Goal: Information Seeking & Learning: Check status

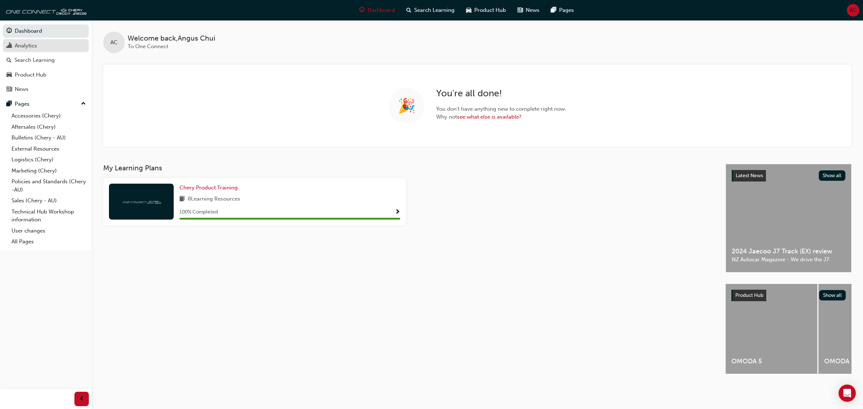
click at [26, 47] on div "Analytics" at bounding box center [26, 46] width 22 height 8
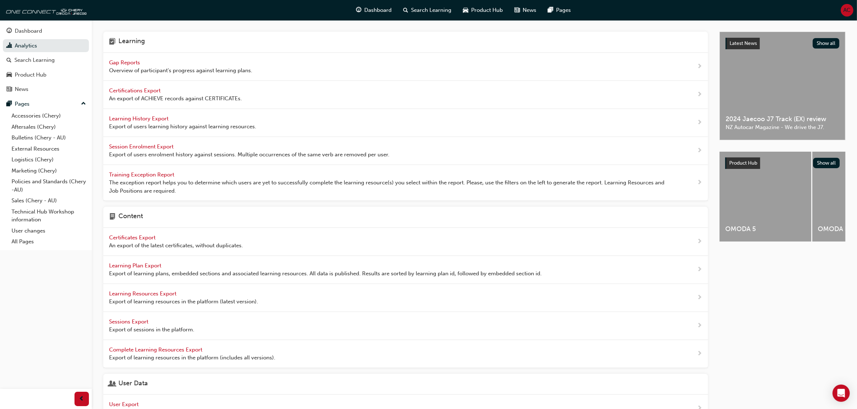
click at [137, 61] on span "Gap Reports" at bounding box center [125, 62] width 32 height 6
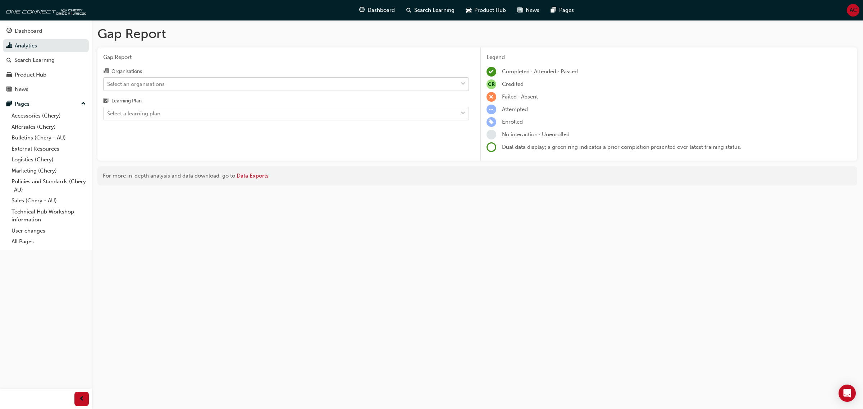
click at [282, 85] on div "Select an organisations" at bounding box center [281, 84] width 354 height 13
click at [108, 85] on input "Organisations Select an organisations" at bounding box center [107, 84] width 1 height 6
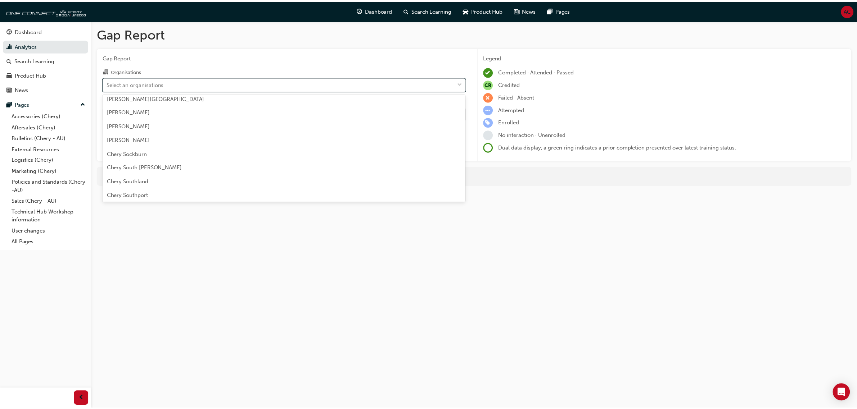
scroll to position [1124, 0]
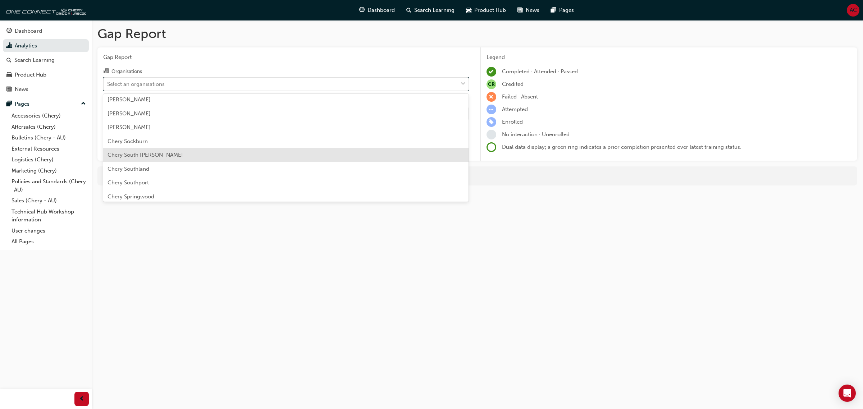
click at [194, 153] on div "Chery South [PERSON_NAME]" at bounding box center [286, 155] width 366 height 14
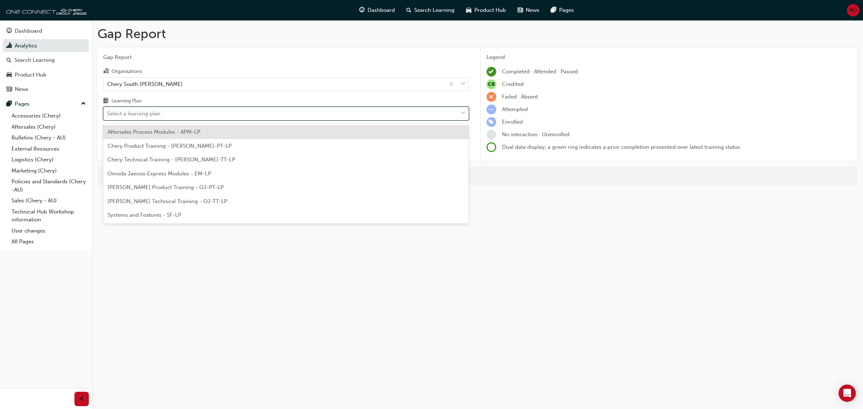
click at [224, 114] on div "Select a learning plan" at bounding box center [281, 114] width 354 height 13
click at [108, 114] on input "Learning Plan option Aftersales Process Modules - APM-LP focused, 1 of 7. 7 res…" at bounding box center [107, 113] width 1 height 6
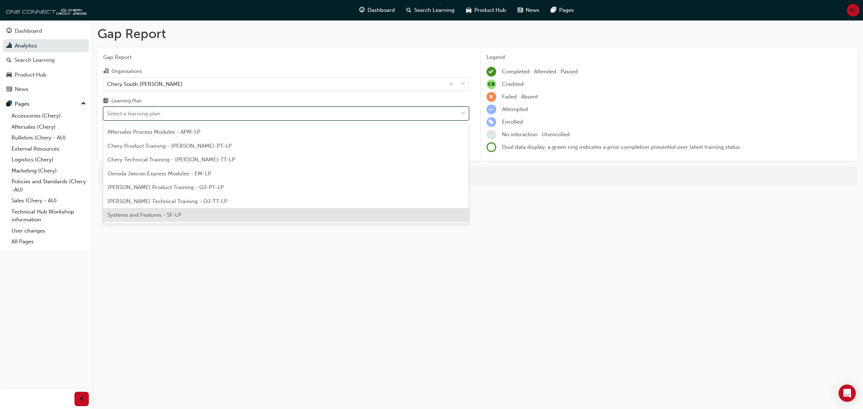
click at [234, 211] on div "Systems and Features - SF-LP" at bounding box center [286, 215] width 366 height 14
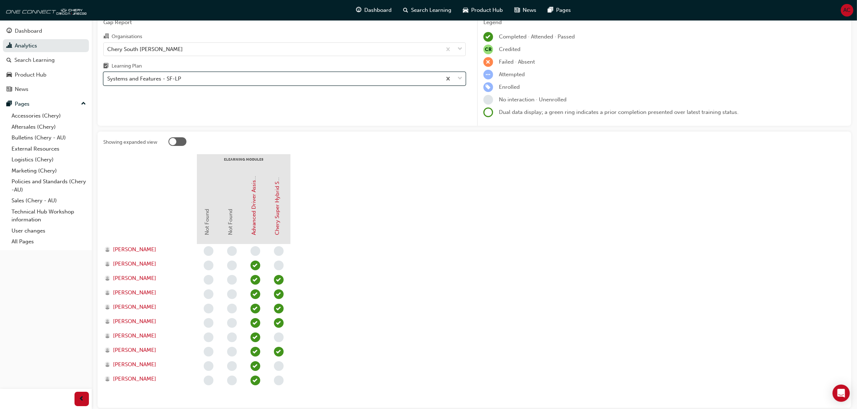
scroll to position [81, 0]
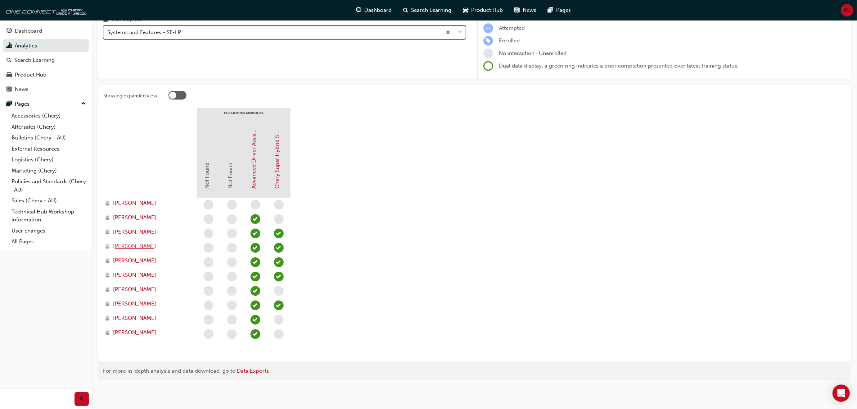
click at [131, 244] on span "[PERSON_NAME]" at bounding box center [134, 246] width 43 height 8
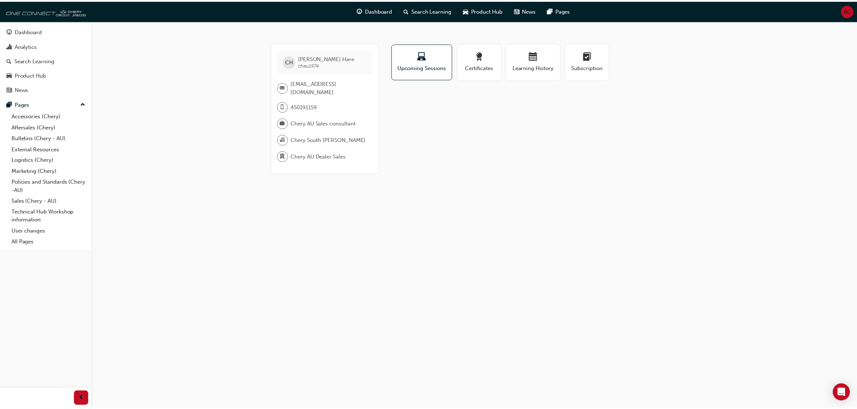
scroll to position [81, 0]
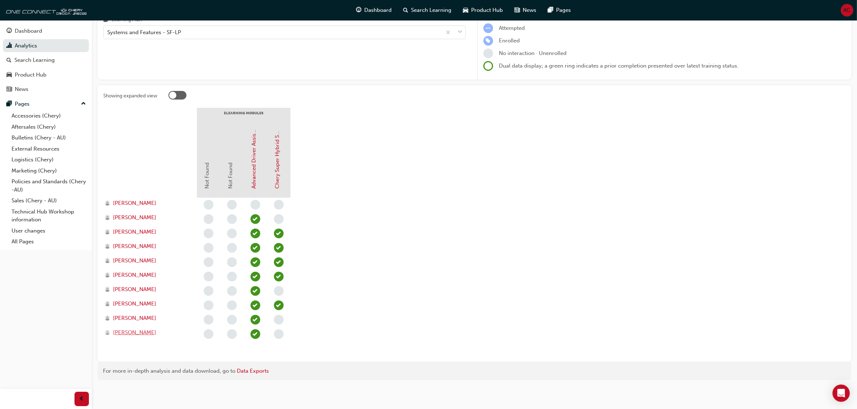
click at [153, 334] on span "[PERSON_NAME]" at bounding box center [134, 333] width 43 height 8
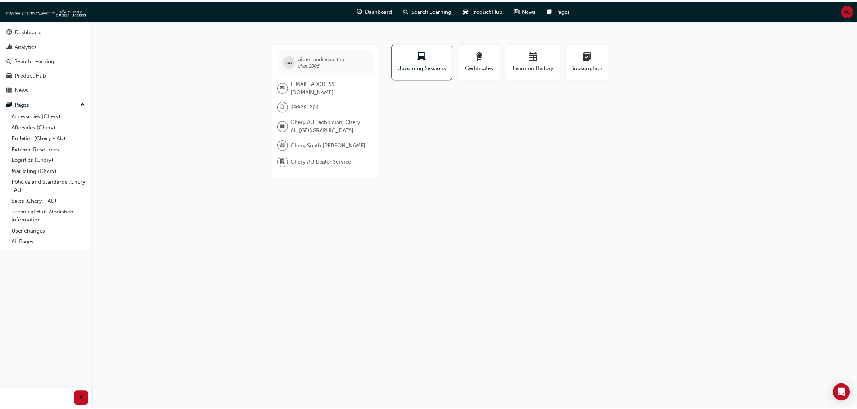
scroll to position [81, 0]
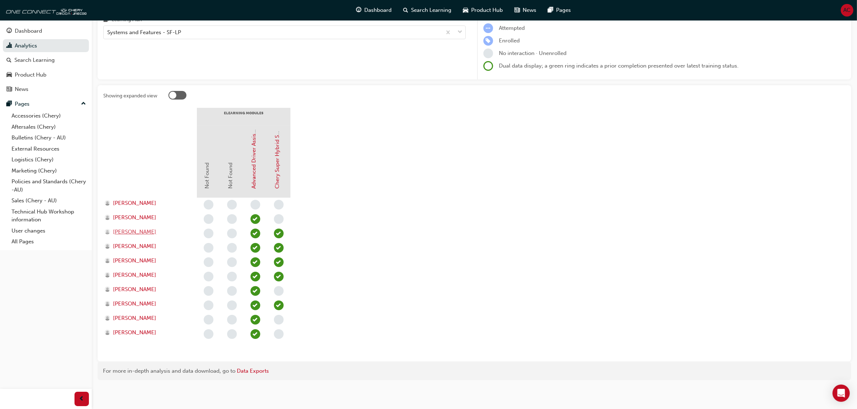
click at [141, 232] on span "[PERSON_NAME]" at bounding box center [134, 232] width 43 height 8
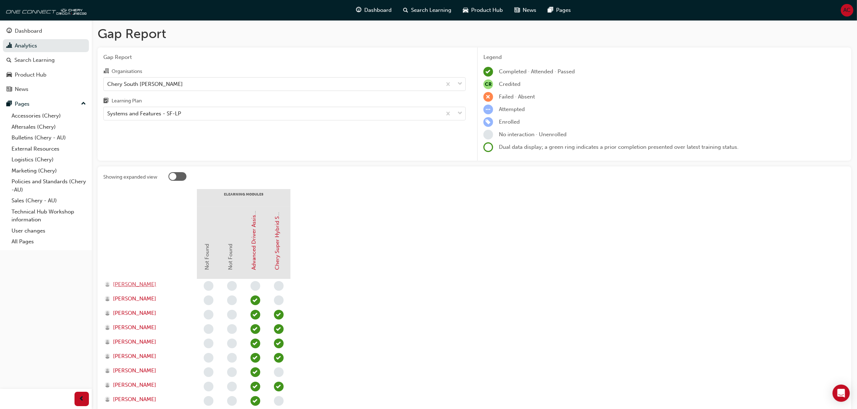
click at [146, 285] on span "[PERSON_NAME]" at bounding box center [134, 285] width 43 height 8
click at [38, 229] on link "User changes" at bounding box center [49, 231] width 80 height 11
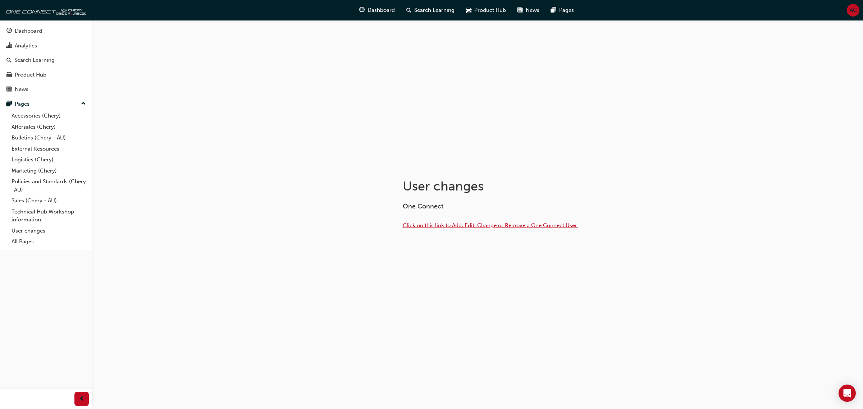
click at [512, 227] on span "Click on this link to Add, Edit, Change or Remove a One Connect User." at bounding box center [491, 225] width 176 height 6
click at [31, 48] on div "Analytics" at bounding box center [26, 46] width 22 height 8
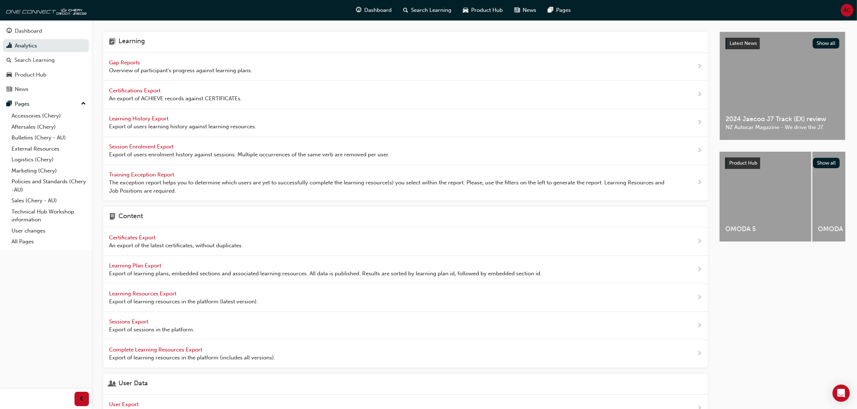
click at [128, 62] on span "Gap Reports" at bounding box center [125, 62] width 32 height 6
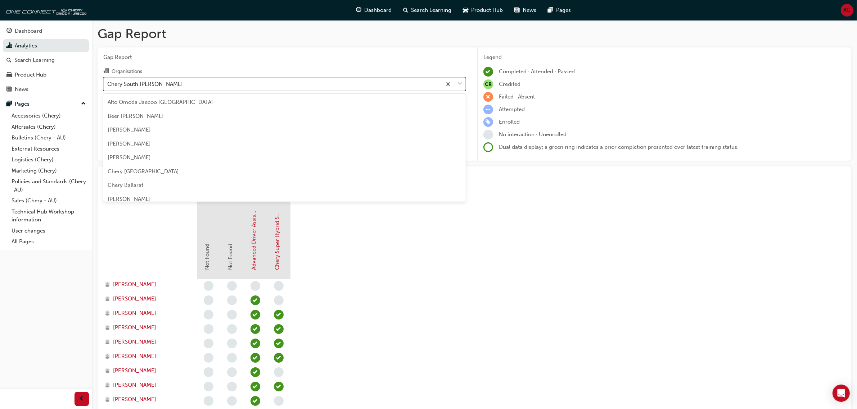
click at [214, 86] on div "Chery South [PERSON_NAME]" at bounding box center [273, 84] width 338 height 13
click at [108, 86] on input "Organisations option Chery South Morang focused, 86 of 158. 158 results availab…" at bounding box center [107, 84] width 1 height 6
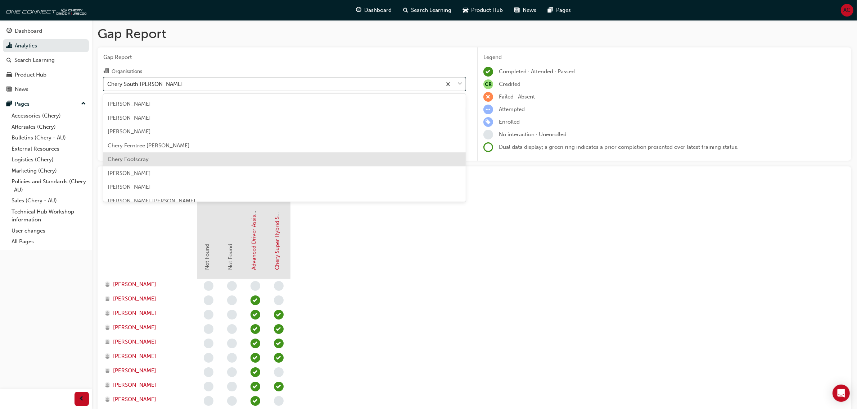
click at [228, 157] on div "Chery Footscray" at bounding box center [284, 160] width 362 height 14
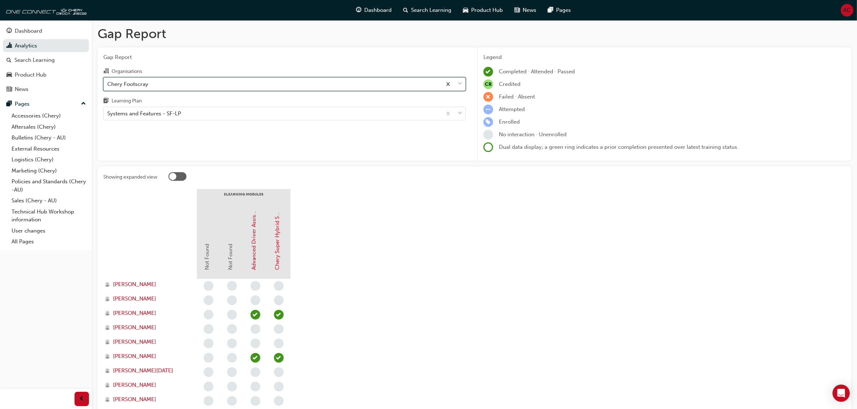
click at [254, 85] on div "Chery Footscray" at bounding box center [273, 84] width 338 height 13
click at [108, 85] on input "Organisations option Chery Footscray, selected. 0 results available. Select is …" at bounding box center [107, 84] width 1 height 6
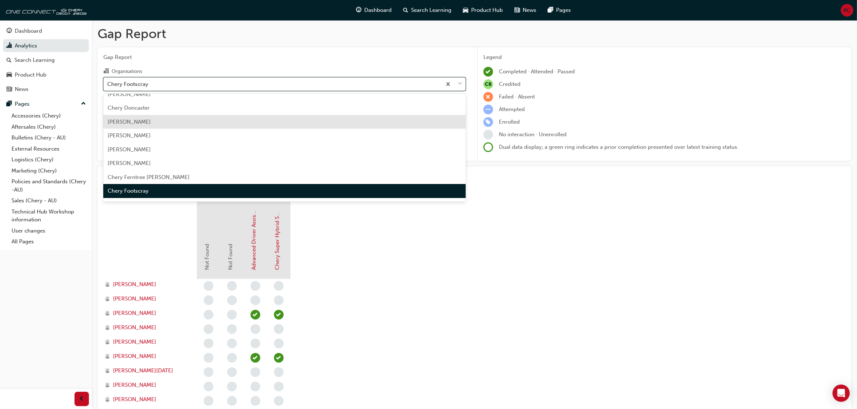
scroll to position [337, 0]
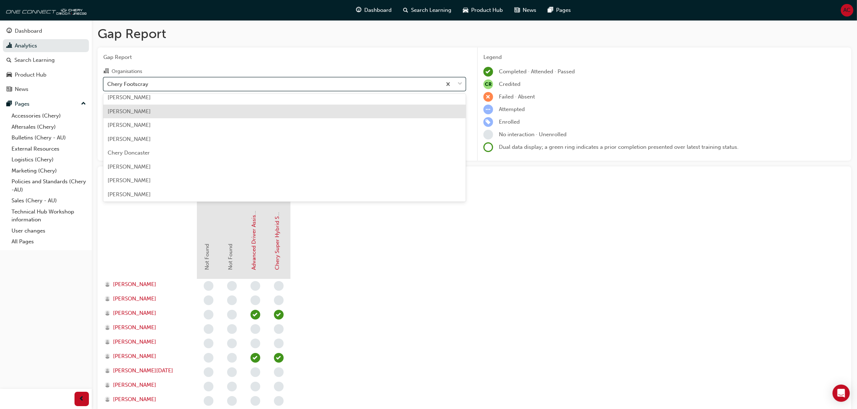
click at [259, 117] on div "[PERSON_NAME]" at bounding box center [284, 112] width 362 height 14
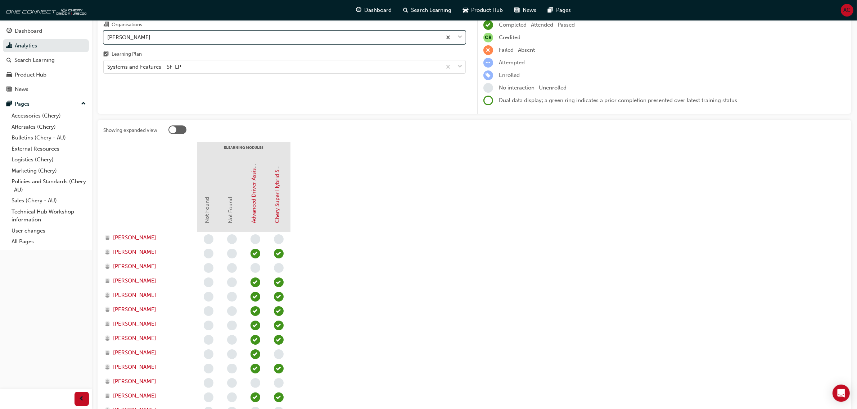
scroll to position [45, 0]
click at [245, 39] on div "[PERSON_NAME]" at bounding box center [273, 39] width 338 height 13
click at [108, 39] on input "Organisations option Chery Dandenong, selected. 0 results available. Select is …" at bounding box center [107, 39] width 1 height 6
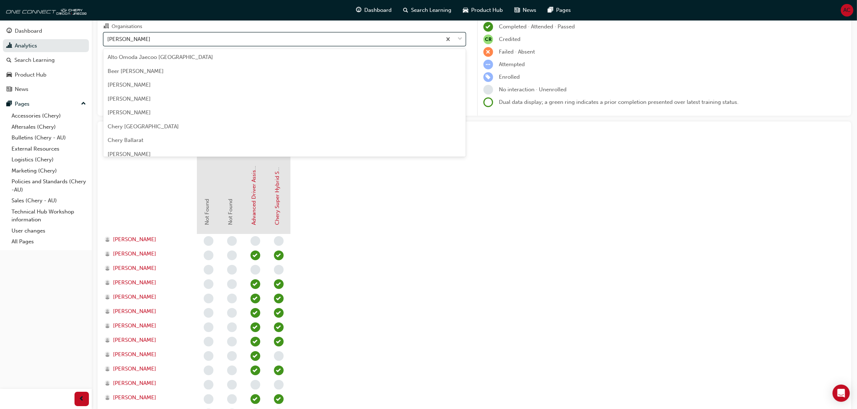
scroll to position [258, 0]
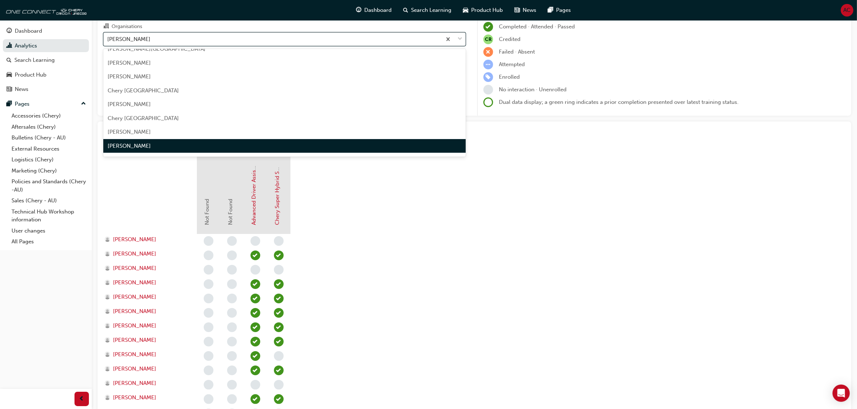
click at [245, 39] on div "[PERSON_NAME]" at bounding box center [273, 39] width 338 height 13
click at [108, 39] on input "Organisations option Chery Dandenong, selected. option Chery Dandenong focused,…" at bounding box center [107, 39] width 1 height 6
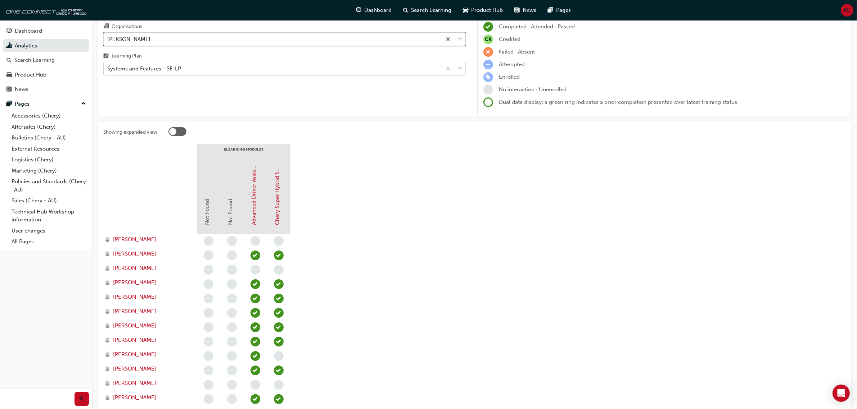
click at [254, 69] on div "Systems and Features - SF-LP" at bounding box center [273, 69] width 338 height 13
click at [108, 69] on input "Learning Plan Systems and Features - SF-LP" at bounding box center [107, 68] width 1 height 6
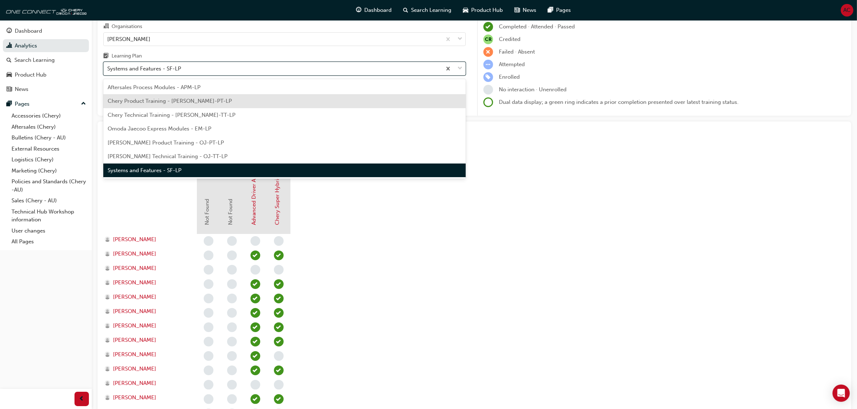
click at [259, 99] on div "Chery Product Training - [PERSON_NAME]-PT-LP" at bounding box center [284, 101] width 362 height 14
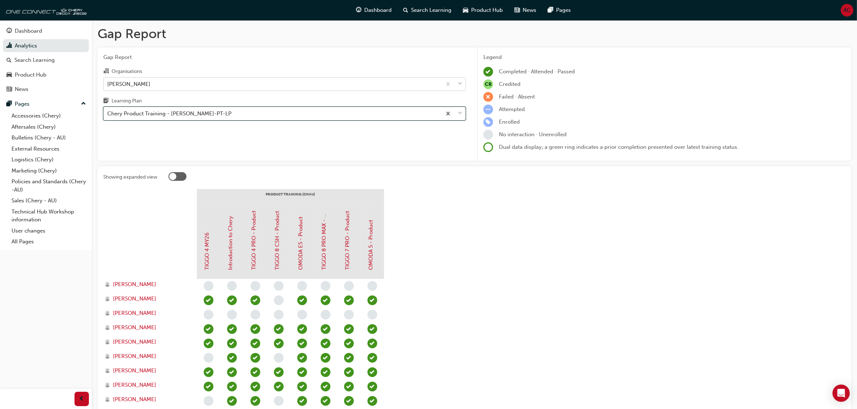
click at [256, 84] on div "[PERSON_NAME]" at bounding box center [273, 84] width 338 height 13
click at [108, 84] on input "Organisations Chery Dandenong" at bounding box center [107, 84] width 1 height 6
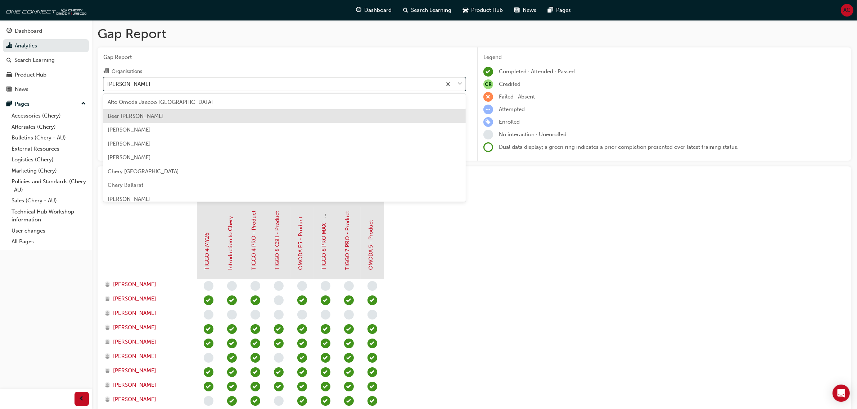
click at [231, 121] on div "Beer [PERSON_NAME]" at bounding box center [284, 116] width 362 height 14
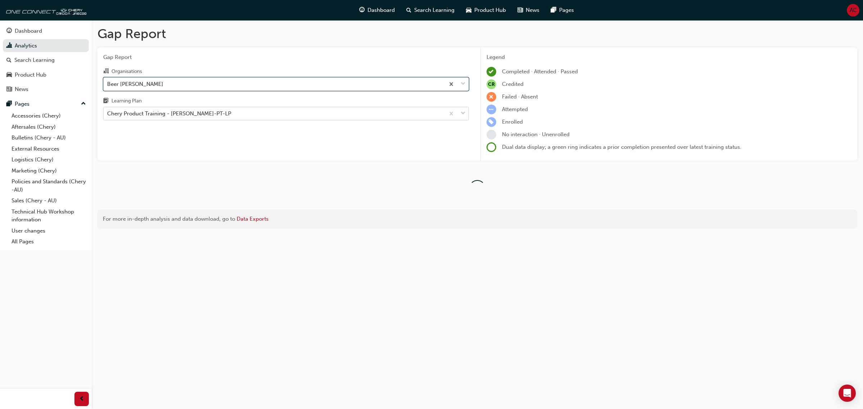
click at [240, 115] on div "Chery Product Training - [PERSON_NAME]-PT-LP" at bounding box center [274, 114] width 341 height 13
click at [108, 115] on input "Learning Plan Chery Product Training - CHAU-PT-LP" at bounding box center [107, 113] width 1 height 6
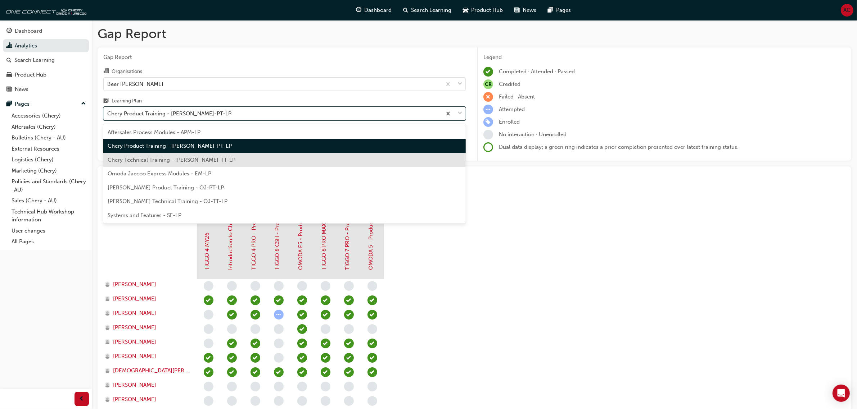
click at [604, 252] on section "PRODUCT TRAINING (CHAU) TIGGO 4 MY26 Introduction to Chery TIGGO 4 PRO - Produc…" at bounding box center [474, 370] width 742 height 363
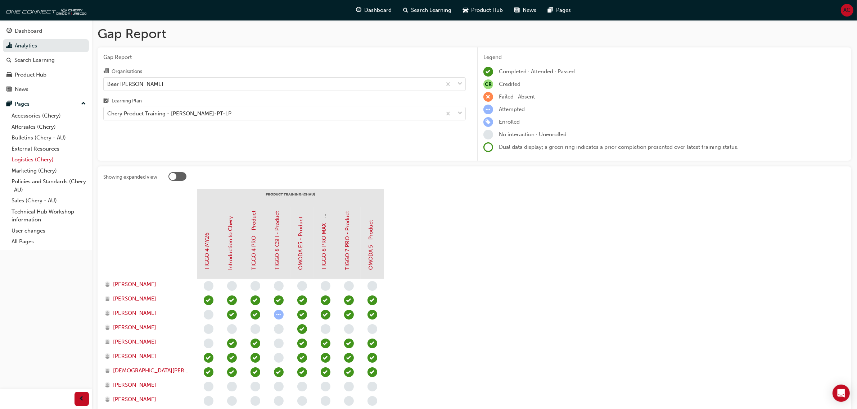
click at [44, 159] on link "Logistics (Chery)" at bounding box center [49, 159] width 80 height 11
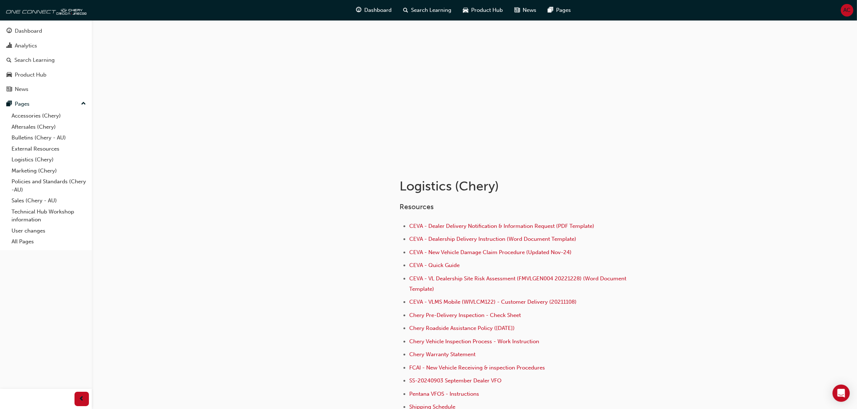
scroll to position [45, 0]
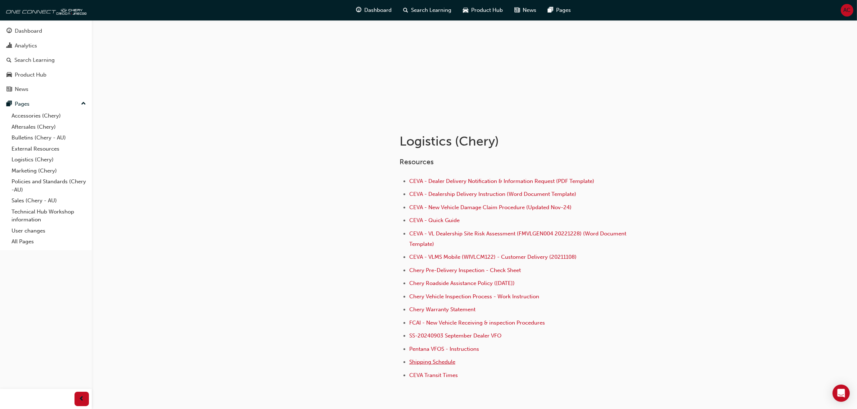
click at [440, 361] on span "Shipping Schedule" at bounding box center [432, 362] width 46 height 6
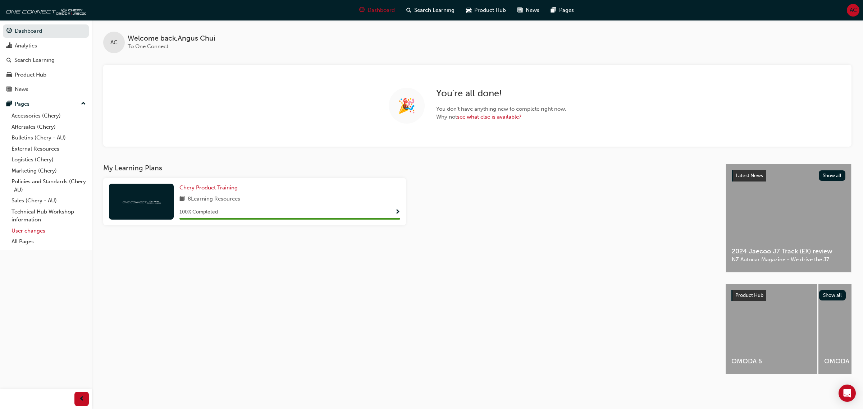
click at [30, 234] on link "User changes" at bounding box center [49, 231] width 80 height 11
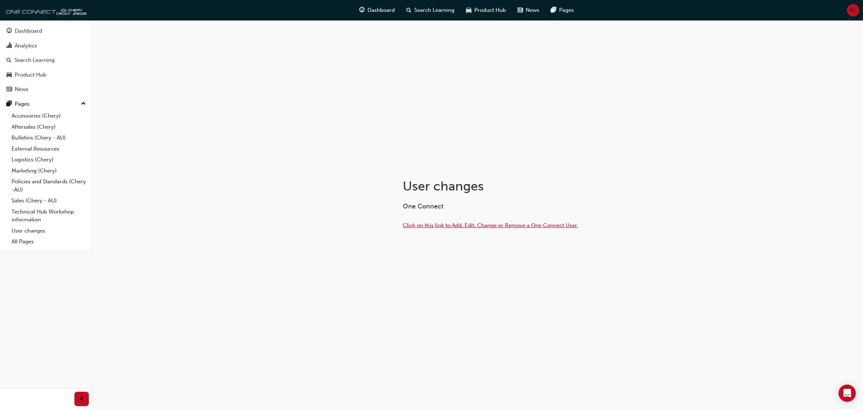
click at [460, 228] on span "Click on this link to Add, Edit, Change or Remove a One Connect User." at bounding box center [491, 225] width 176 height 6
